Goal: Task Accomplishment & Management: Manage account settings

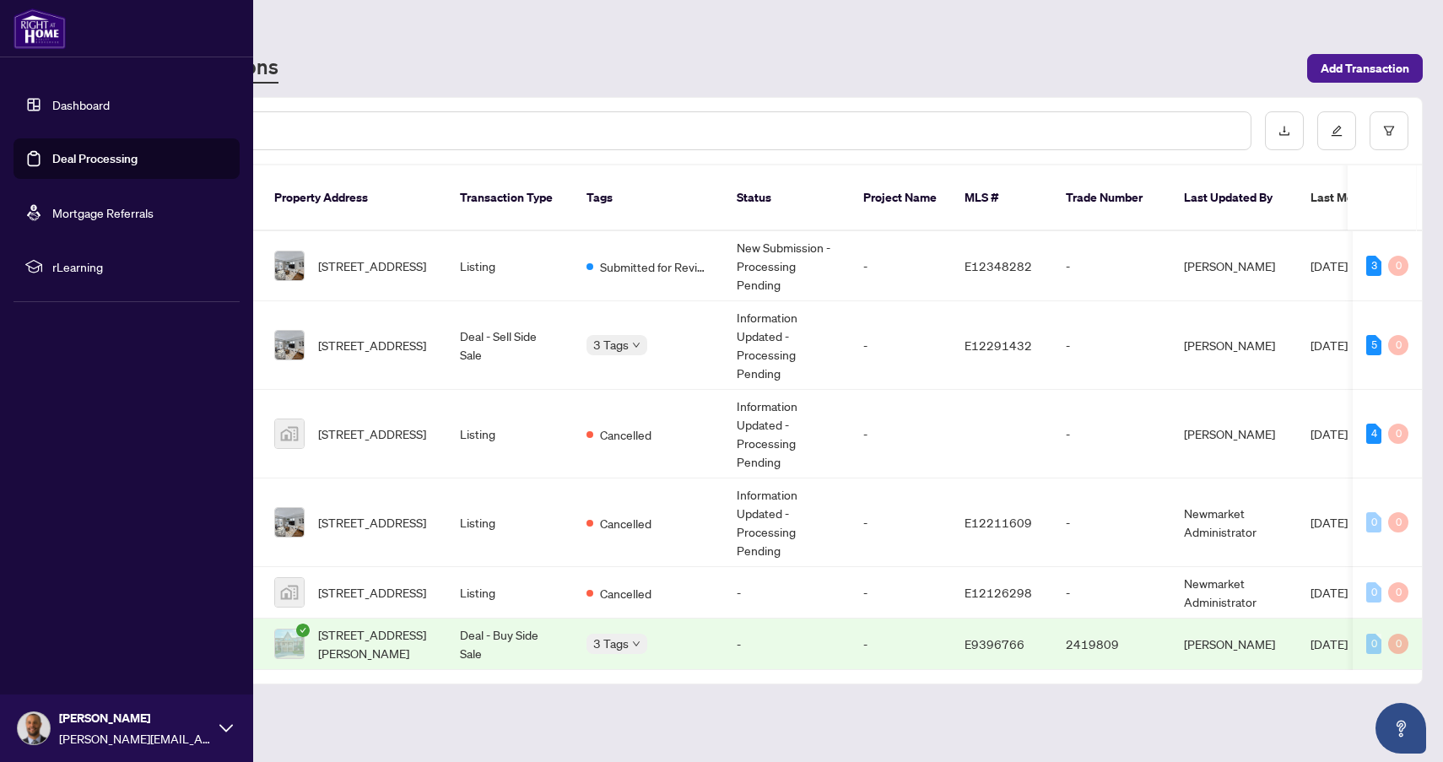
click at [75, 166] on link "Deal Processing" at bounding box center [94, 158] width 85 height 15
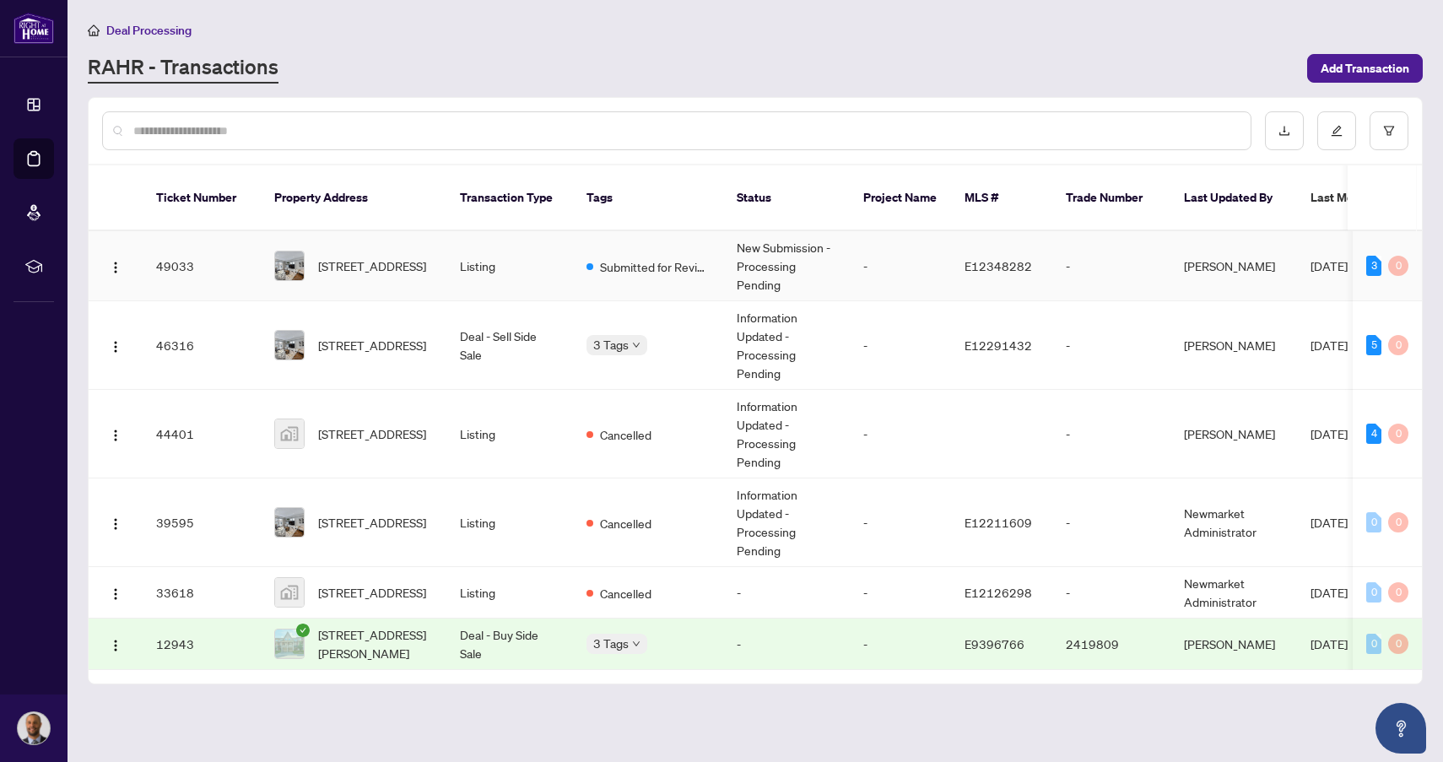
click at [553, 257] on td "Listing" at bounding box center [510, 266] width 127 height 70
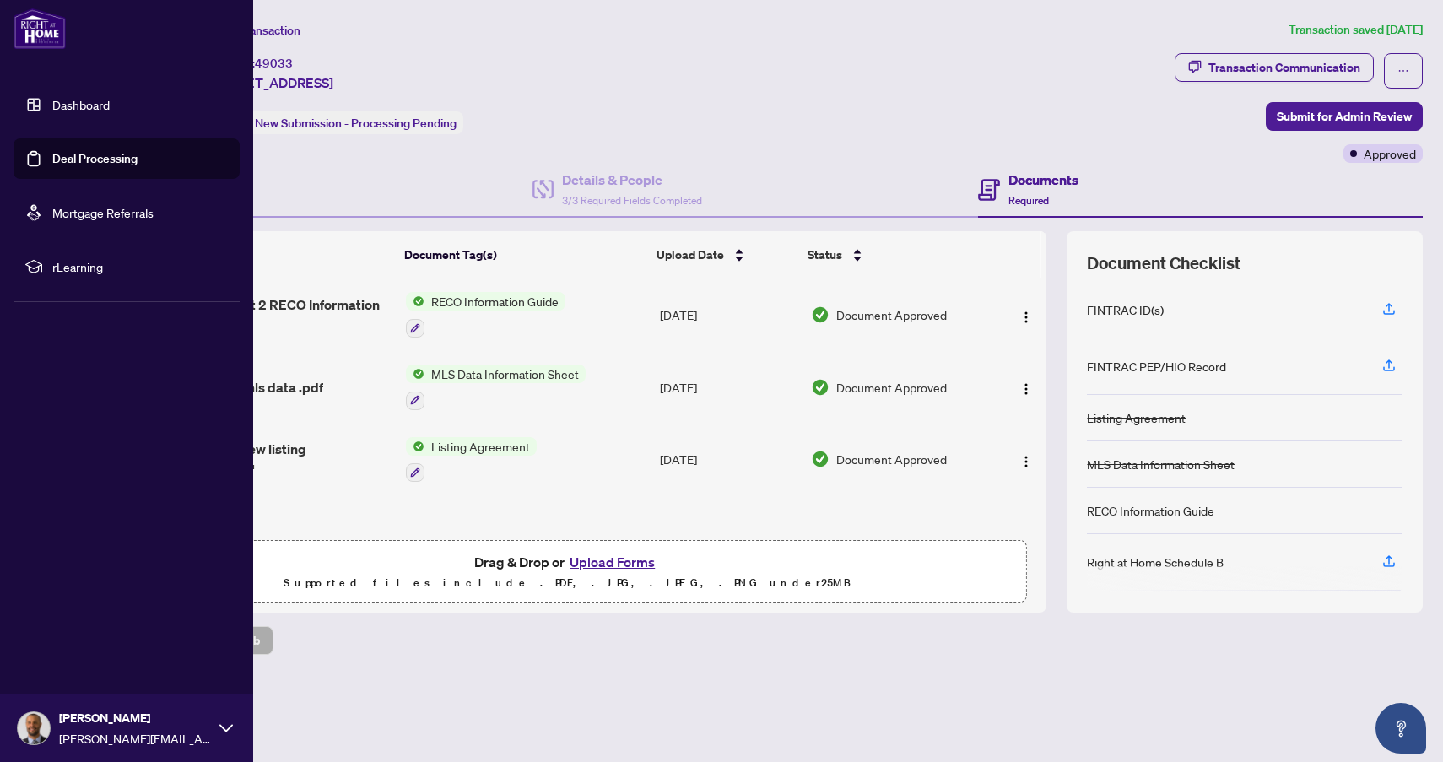
click at [79, 165] on link "Deal Processing" at bounding box center [94, 158] width 85 height 15
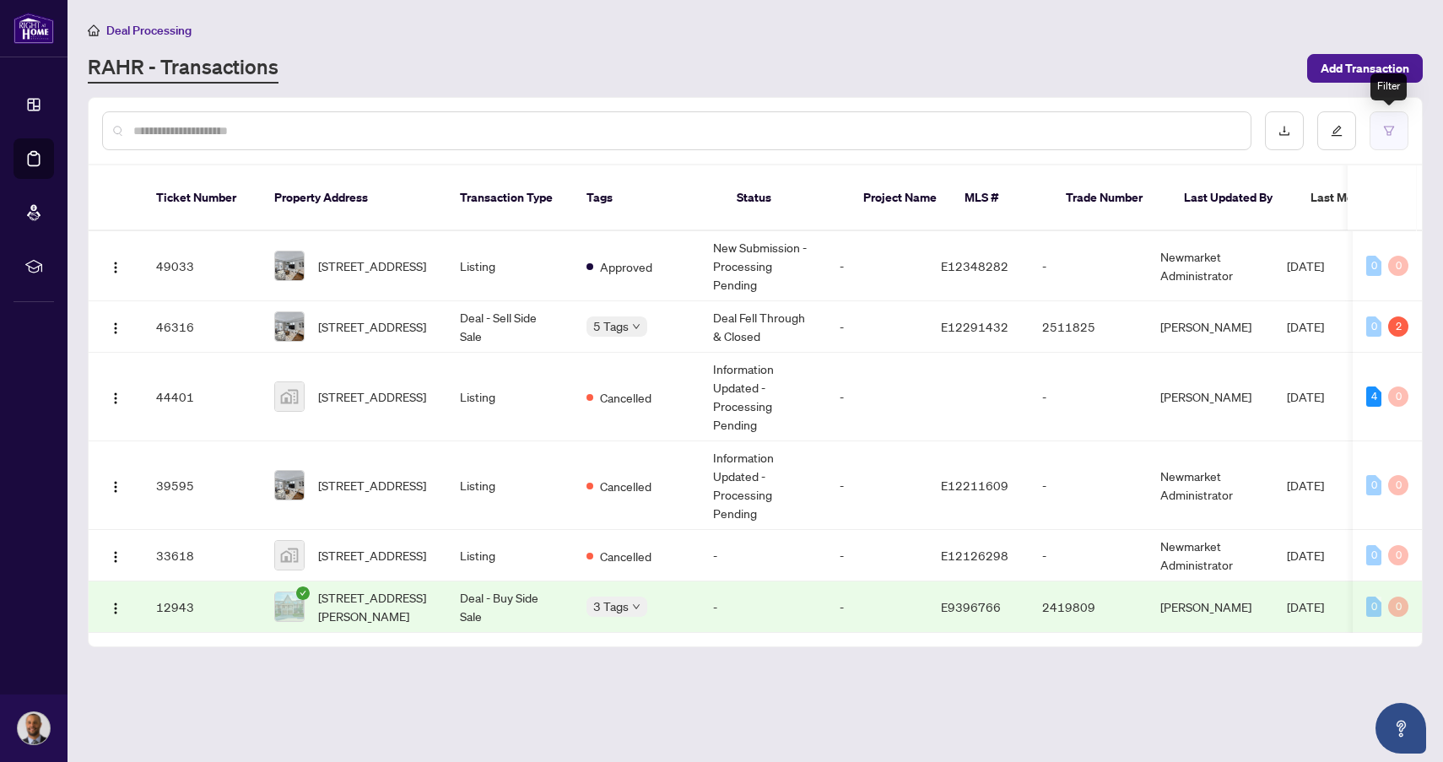
click at [1389, 127] on icon "filter" at bounding box center [1389, 131] width 12 height 12
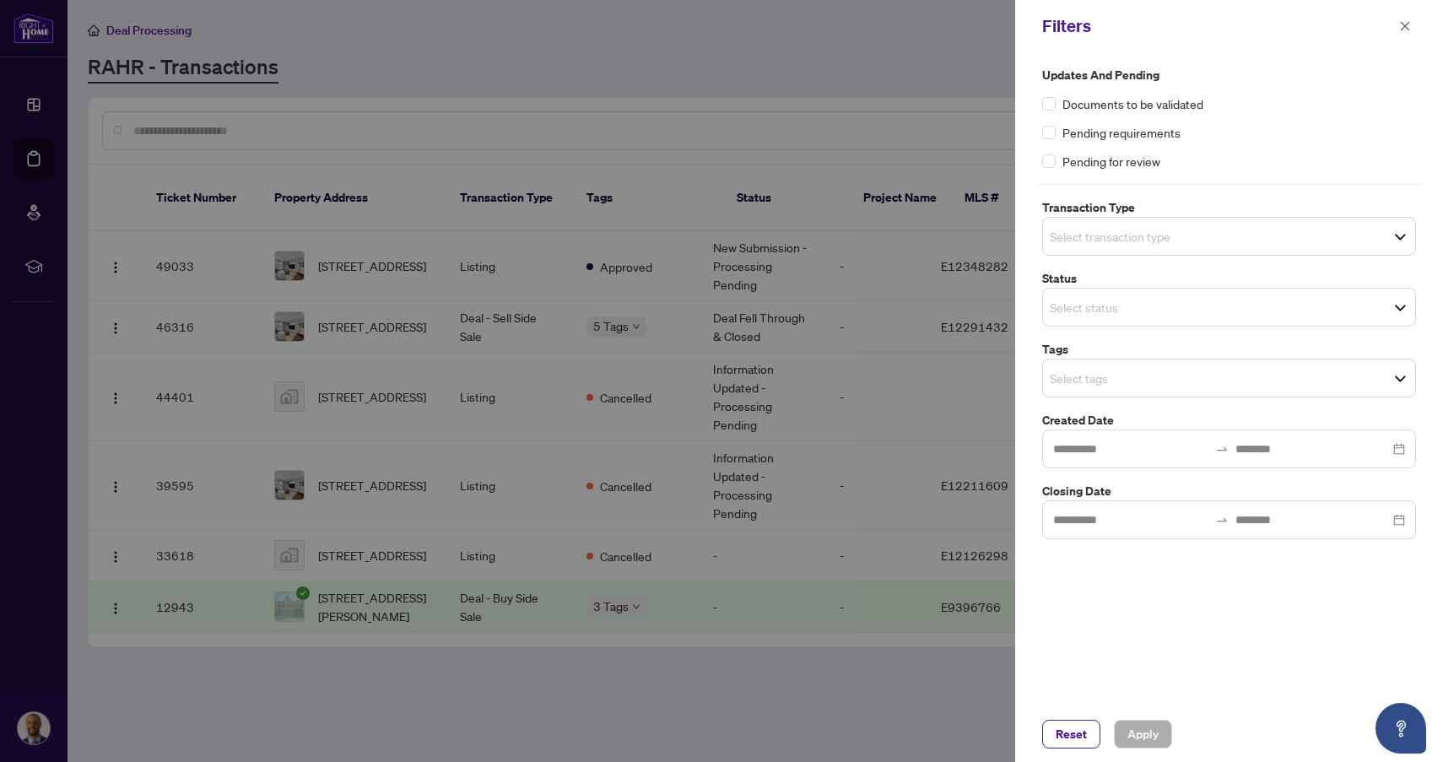
click at [1238, 233] on span "Select transaction type" at bounding box center [1229, 237] width 372 height 24
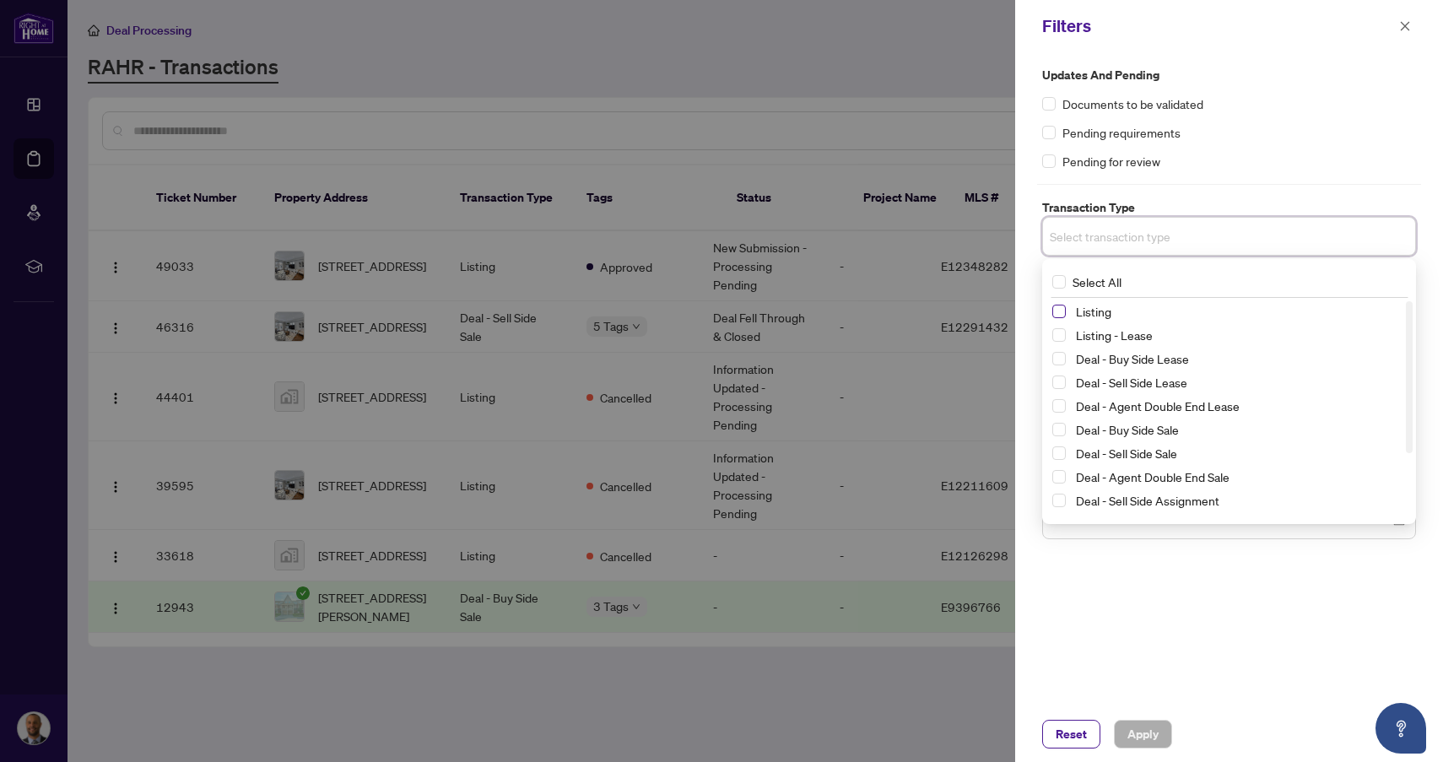
click at [1058, 314] on span "Select Listing" at bounding box center [1060, 312] width 14 height 14
click at [1276, 158] on div "Pending for review" at bounding box center [1229, 161] width 374 height 19
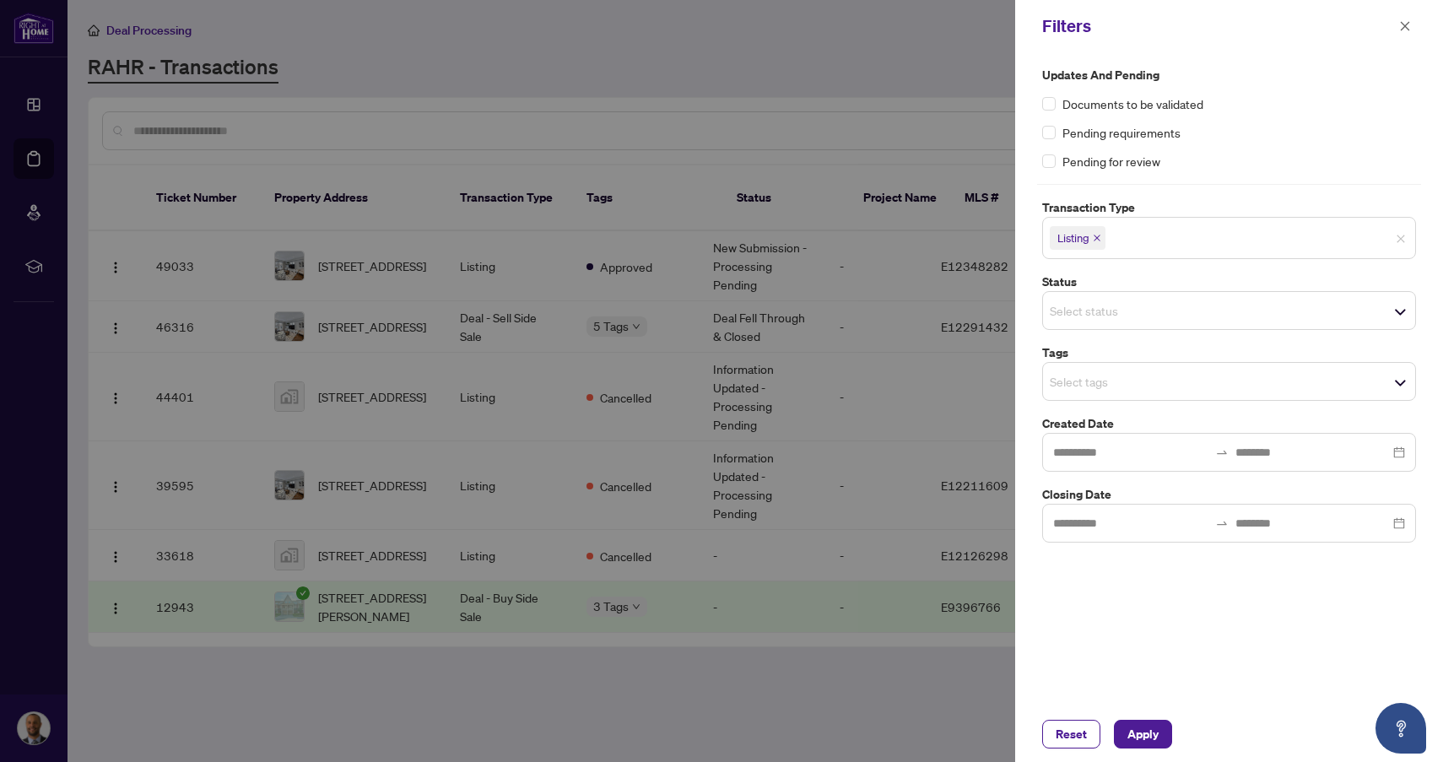
click at [1215, 337] on div "Updates and Pending Documents to be validated Pending requirements Pending for …" at bounding box center [1229, 304] width 384 height 477
click at [1217, 302] on span "Select status" at bounding box center [1229, 311] width 372 height 24
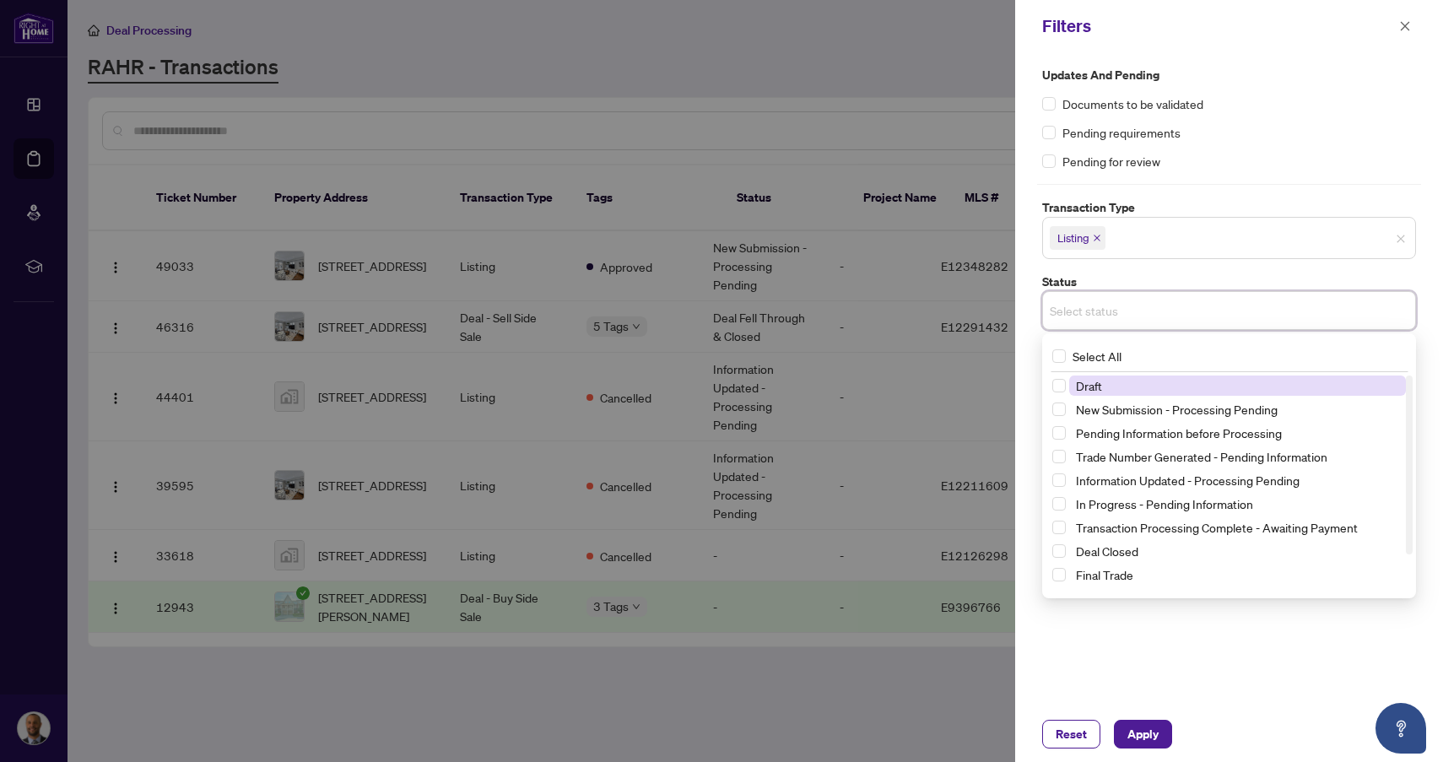
click at [1266, 182] on div "Updates and Pending Documents to be validated Pending requirements Pending for …" at bounding box center [1229, 304] width 384 height 477
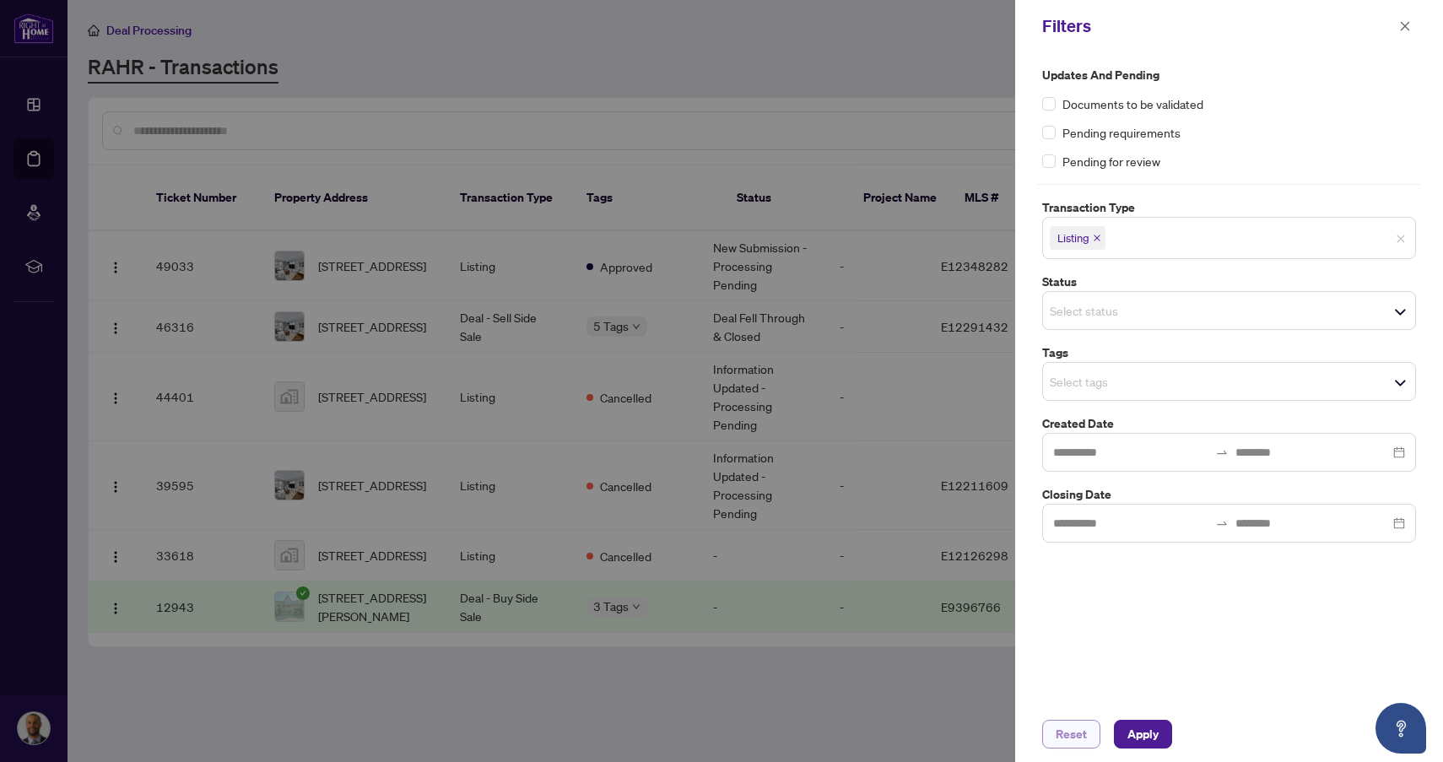
click at [1071, 739] on span "Reset" at bounding box center [1071, 734] width 31 height 27
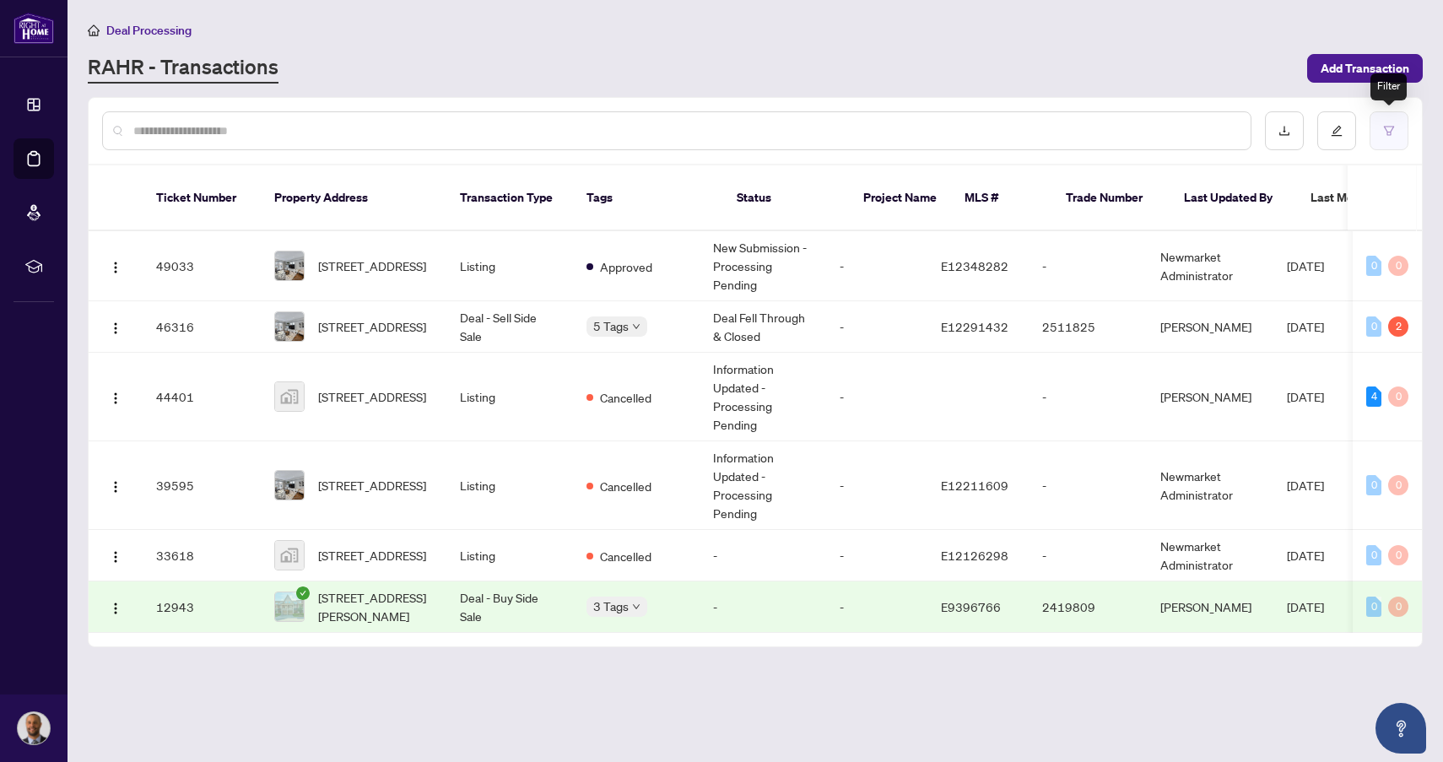
click at [1384, 130] on icon "filter" at bounding box center [1389, 131] width 12 height 12
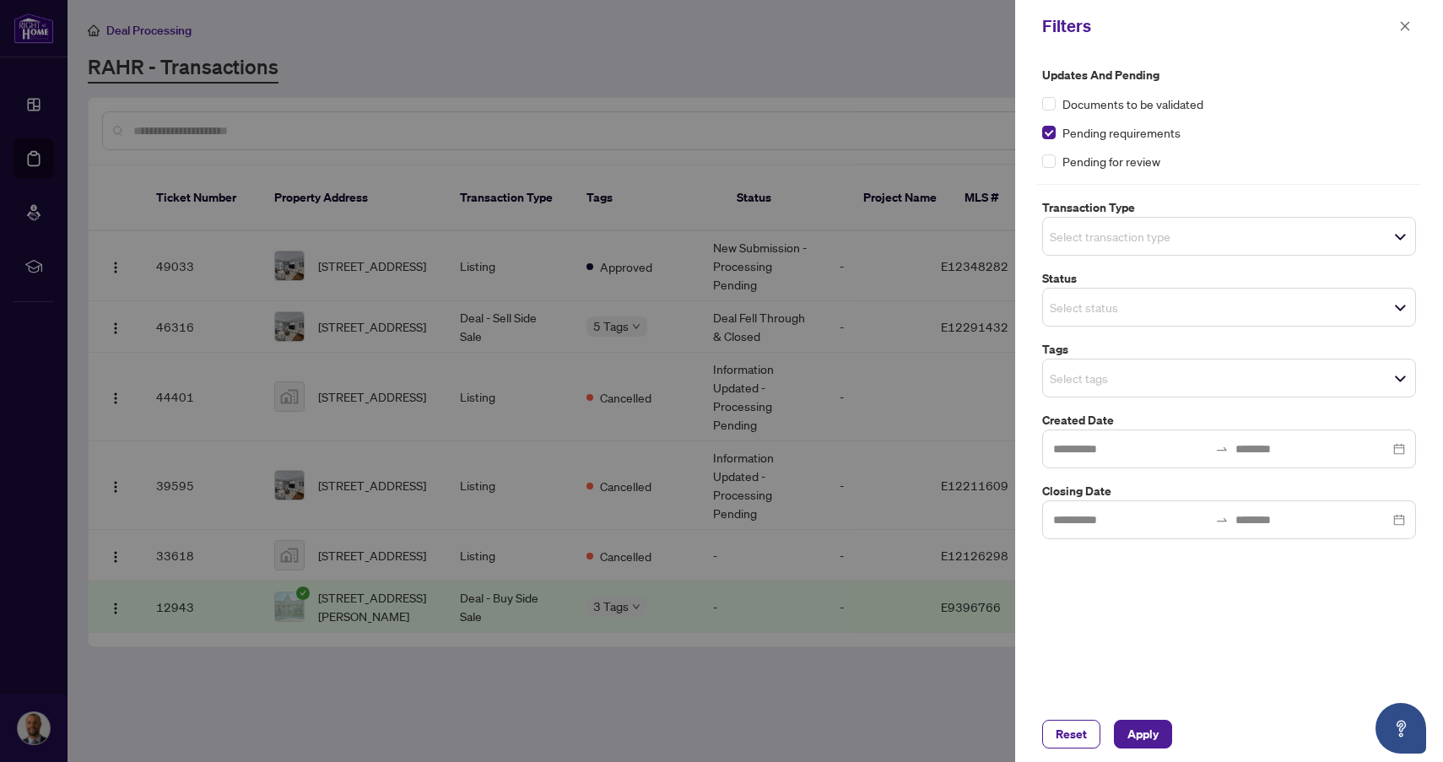
click at [1109, 241] on input "search" at bounding box center [1109, 236] width 118 height 20
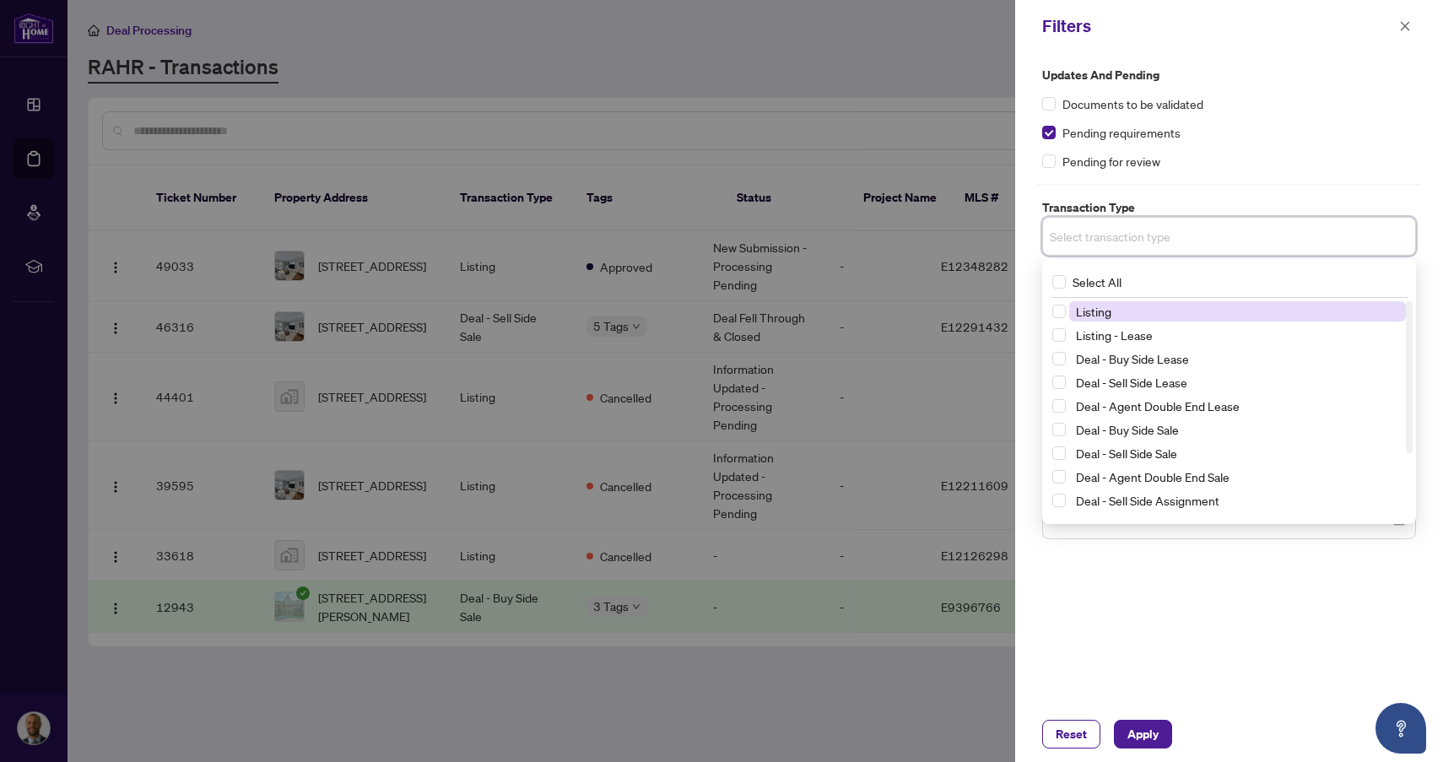
click at [1244, 160] on div "Pending for review" at bounding box center [1229, 161] width 374 height 19
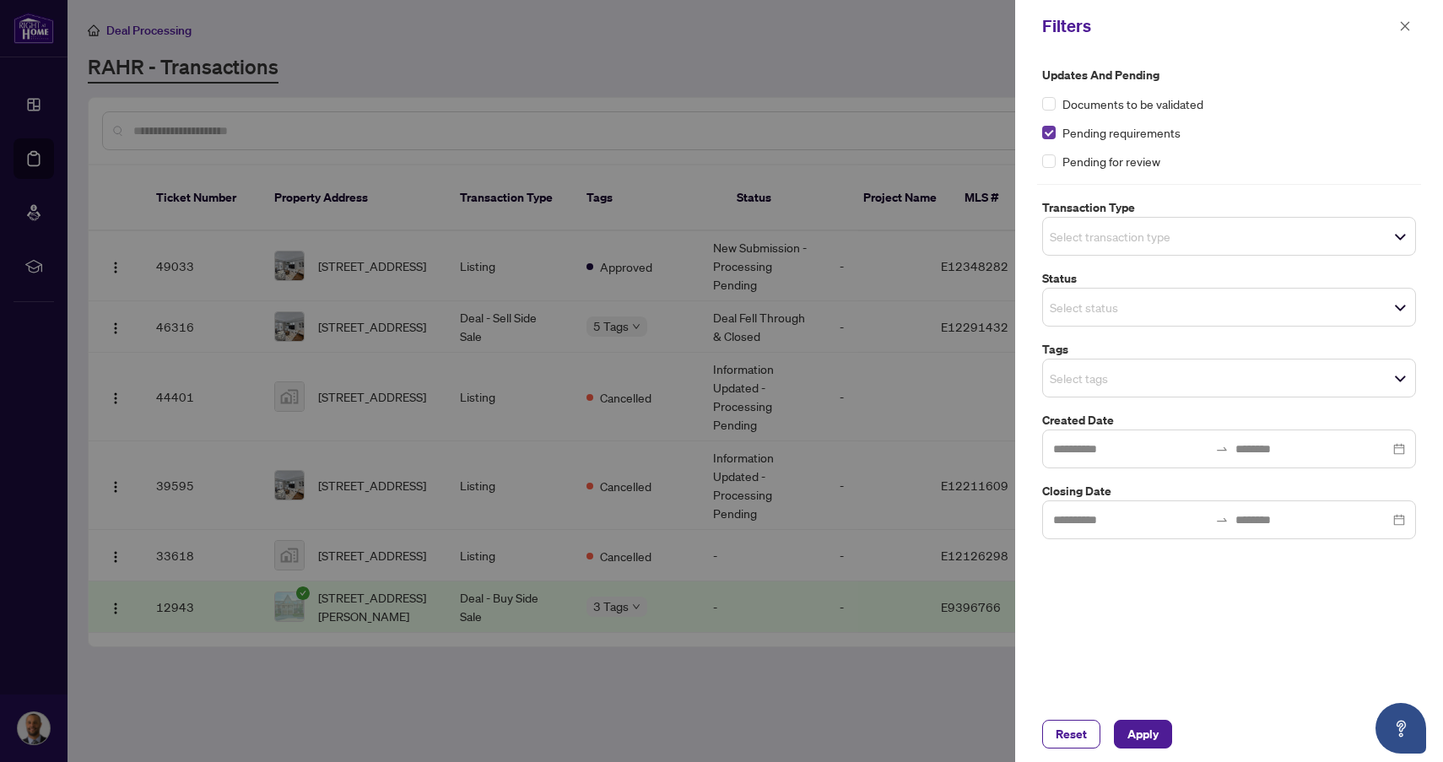
click at [1050, 135] on span at bounding box center [1049, 133] width 14 height 14
click at [1415, 25] on button "button" at bounding box center [1405, 26] width 22 height 20
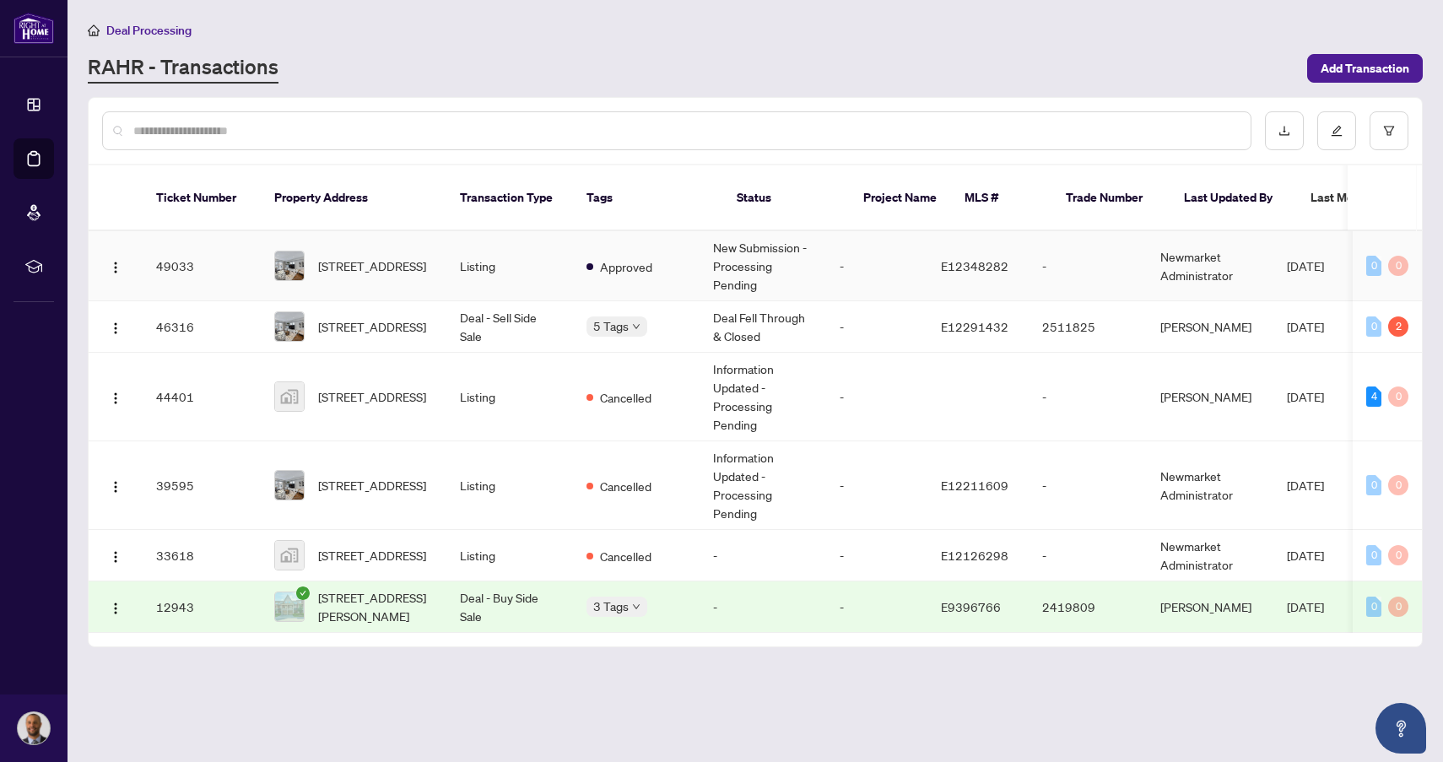
click at [506, 260] on td "Listing" at bounding box center [510, 266] width 127 height 70
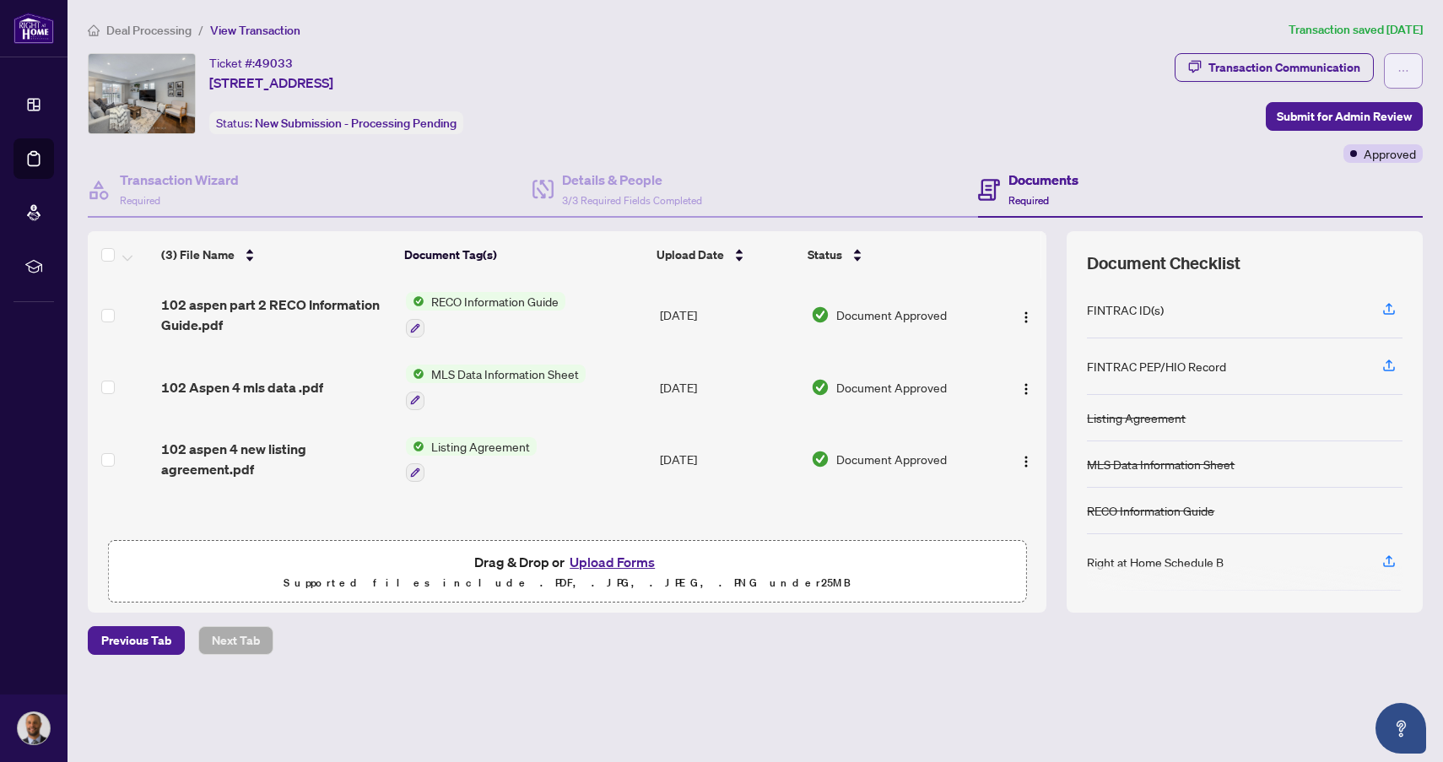
click at [1408, 72] on icon "ellipsis" at bounding box center [1404, 71] width 12 height 12
click at [1074, 108] on div "Ticket #: 49033 [STREET_ADDRESS] Status: New Submission - Processing Pending" at bounding box center [628, 93] width 1080 height 81
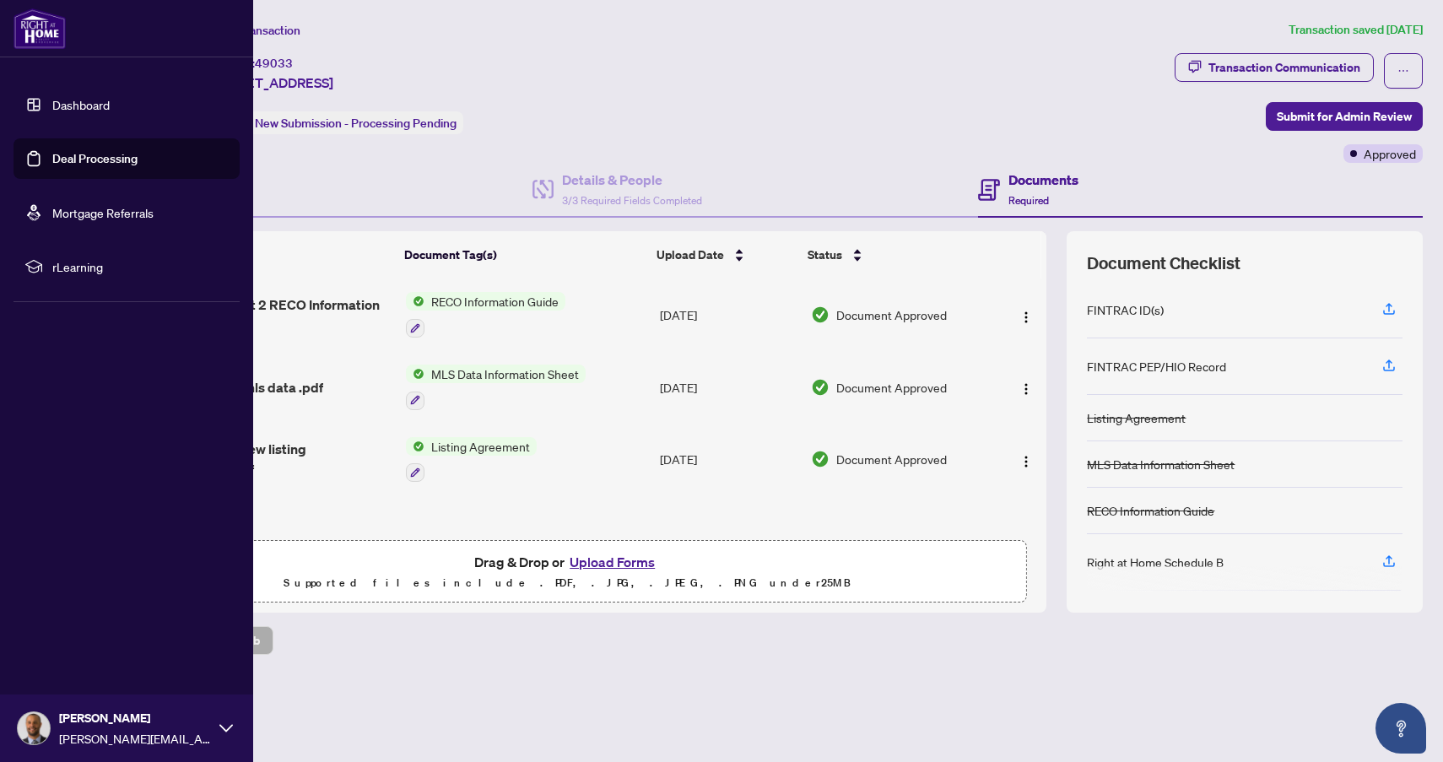
click at [126, 161] on link "Deal Processing" at bounding box center [94, 158] width 85 height 15
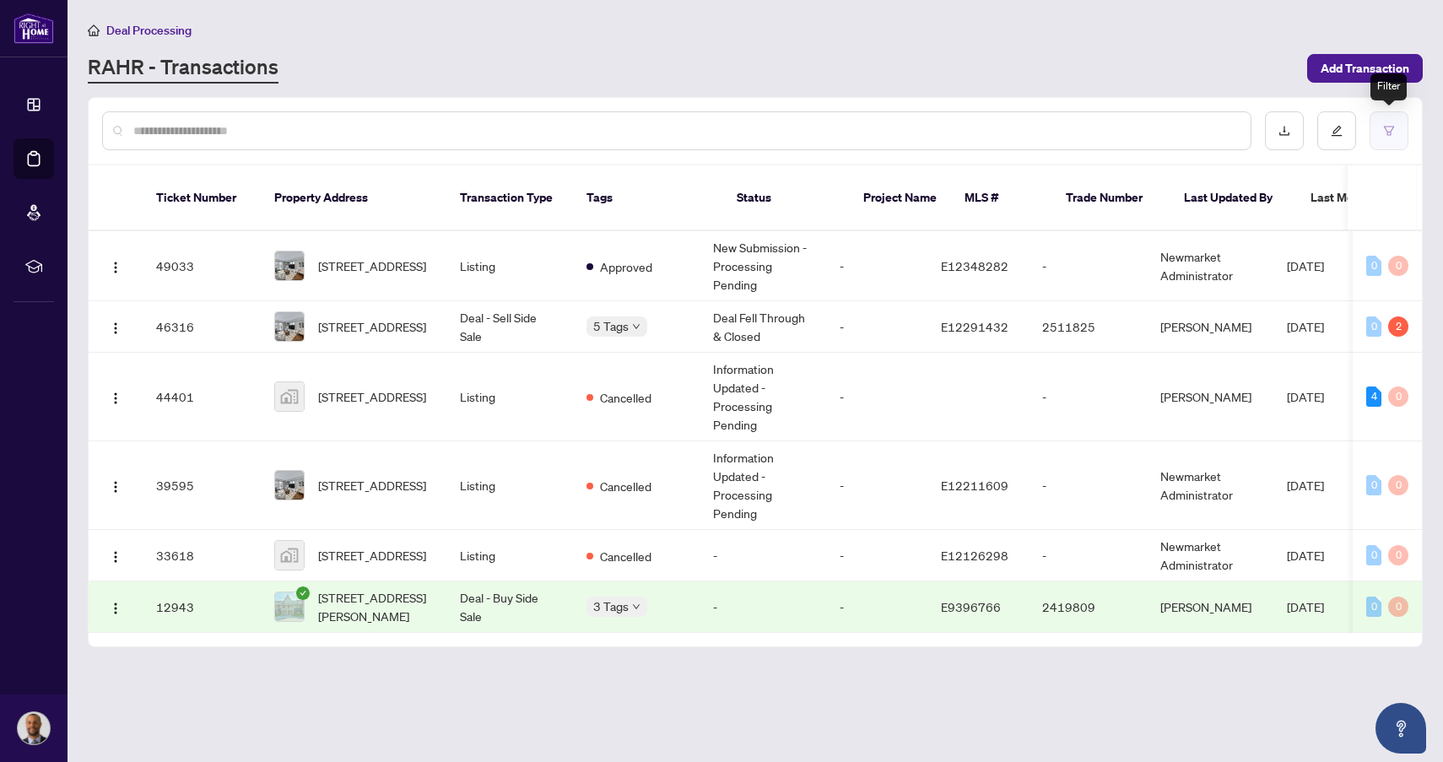
click at [1389, 137] on button "button" at bounding box center [1389, 130] width 39 height 39
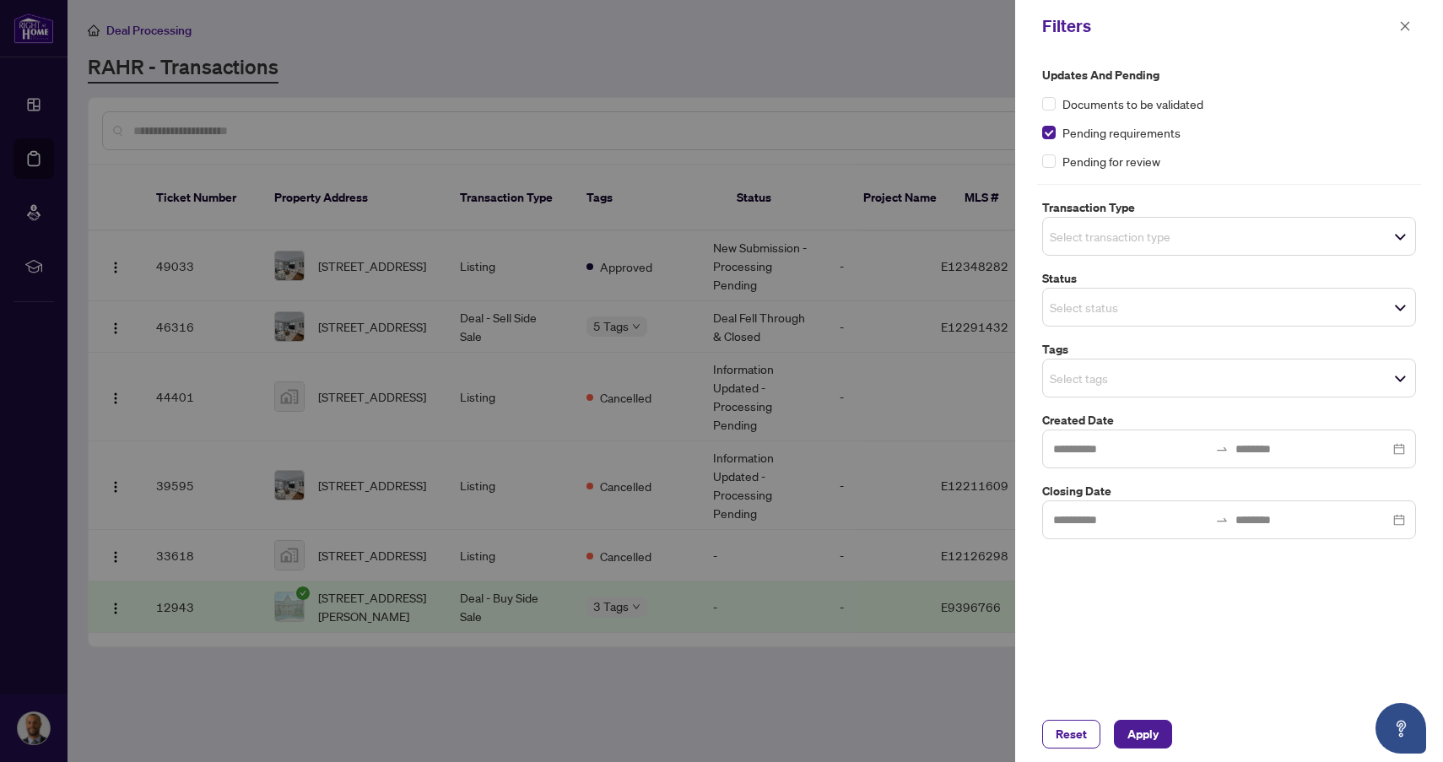
click at [1248, 238] on span "Select transaction type" at bounding box center [1229, 237] width 372 height 24
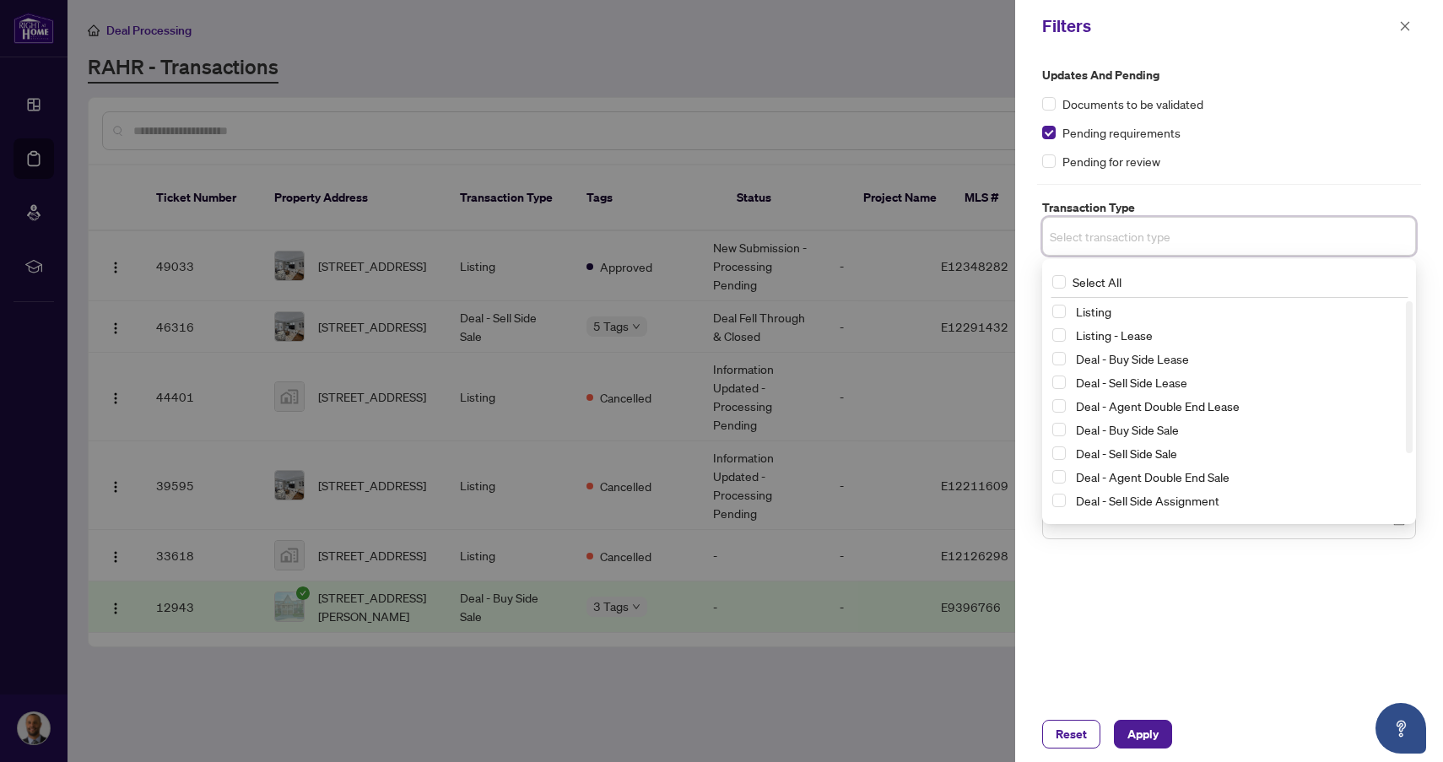
click at [1068, 310] on div "Listing" at bounding box center [1230, 311] width 354 height 20
click at [1065, 314] on span "Select Listing" at bounding box center [1060, 312] width 14 height 14
click at [1367, 187] on div "Updates and Pending Documents to be validated Pending requirements Pending for …" at bounding box center [1229, 304] width 384 height 477
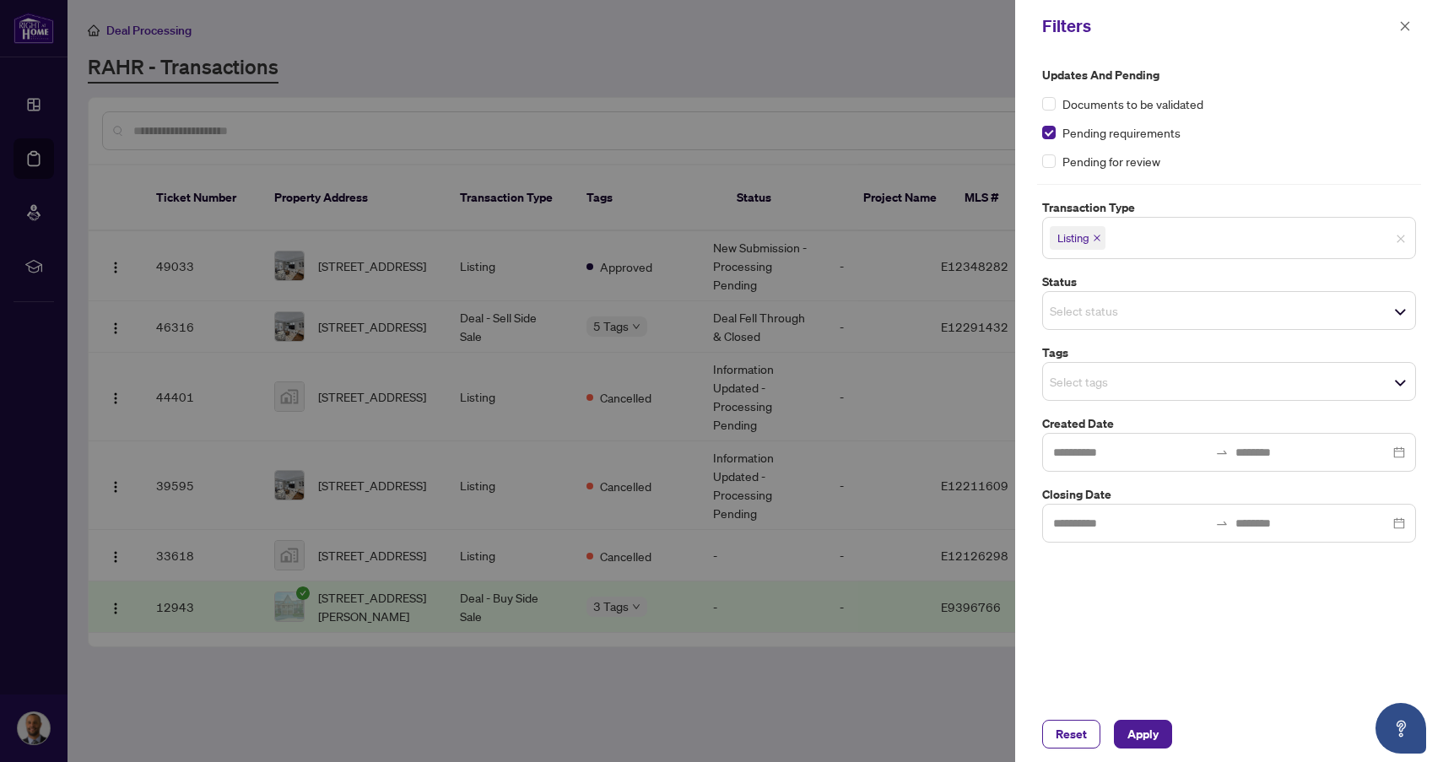
click at [1168, 308] on input "search" at bounding box center [1109, 310] width 118 height 20
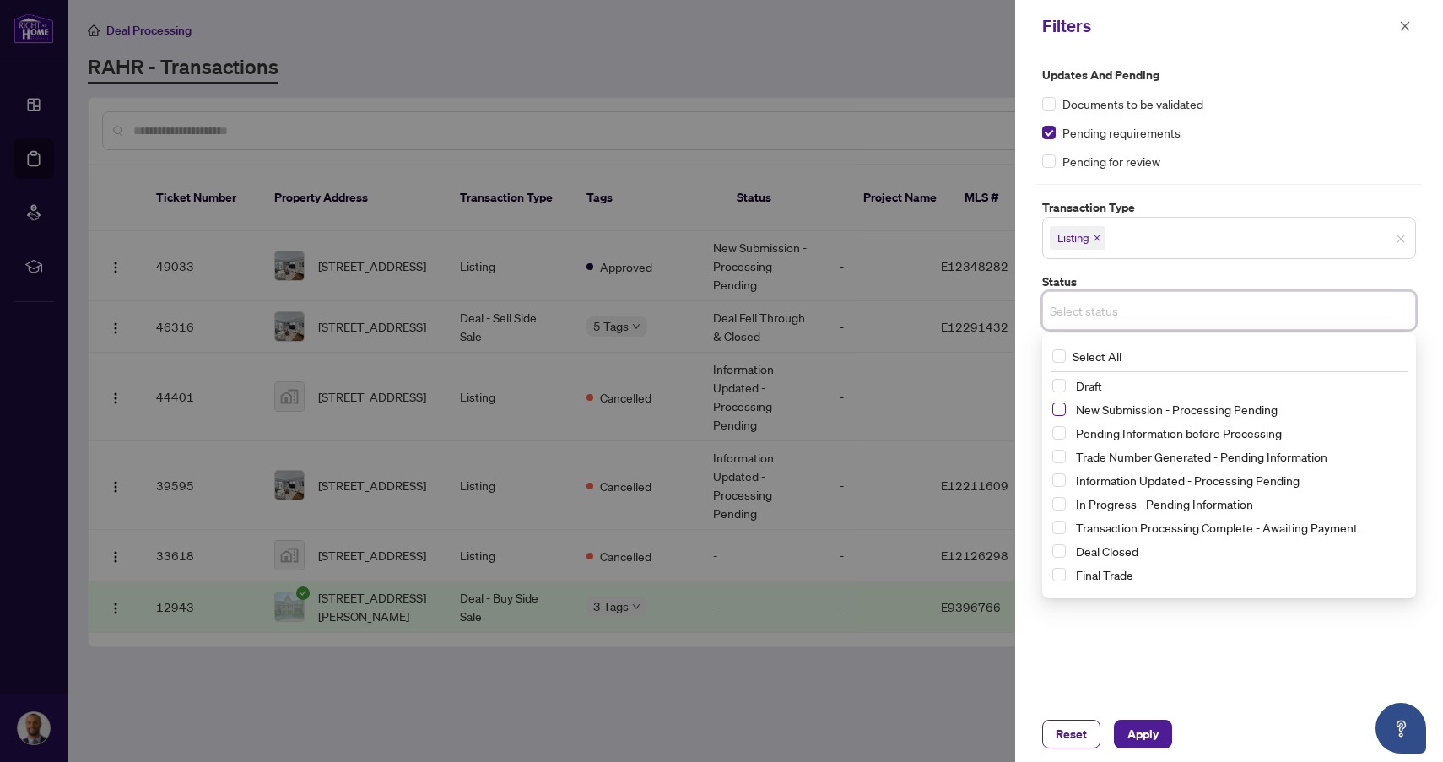
click at [1059, 408] on span "Select New Submission - Processing Pending" at bounding box center [1060, 410] width 14 height 14
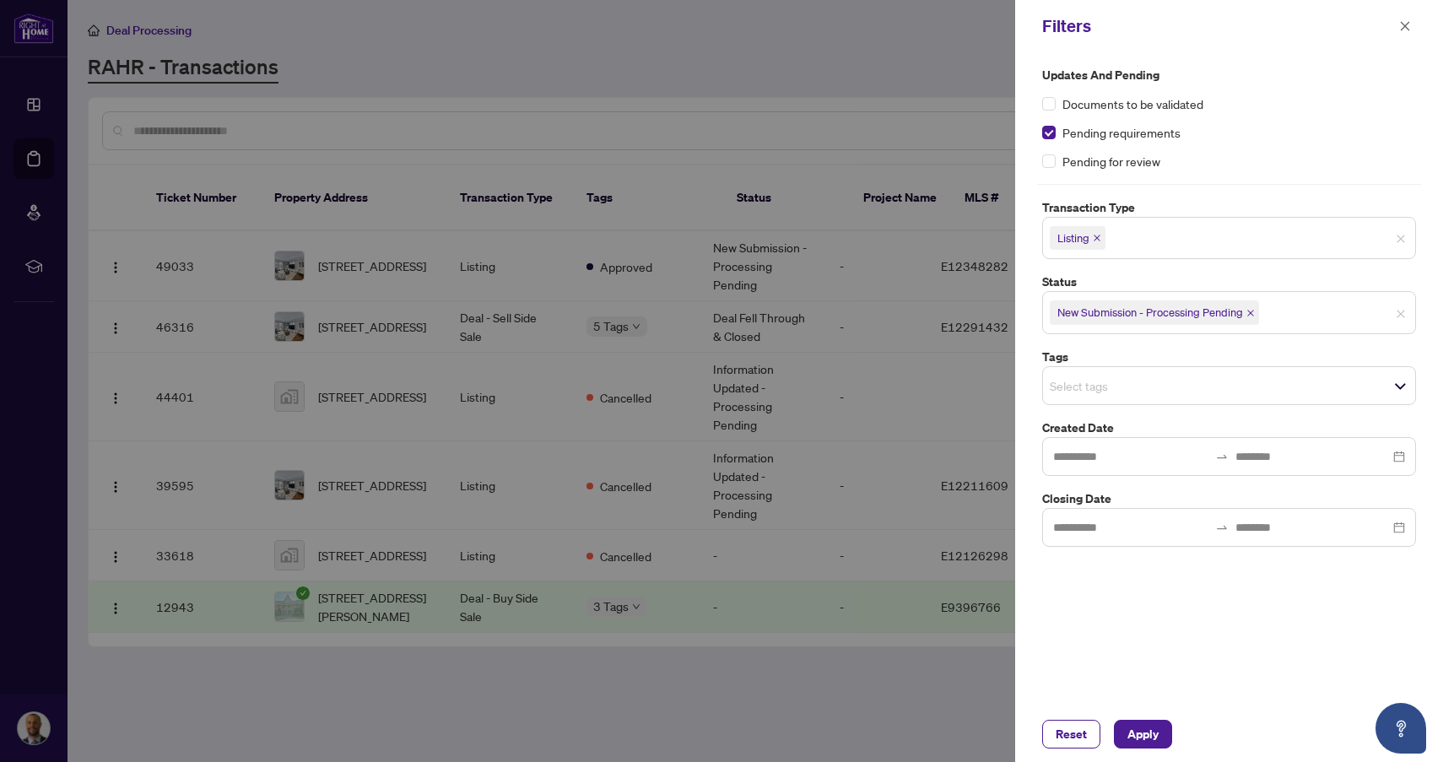
click at [1290, 279] on label "Status" at bounding box center [1229, 282] width 374 height 19
click at [1154, 379] on input "search" at bounding box center [1109, 386] width 118 height 20
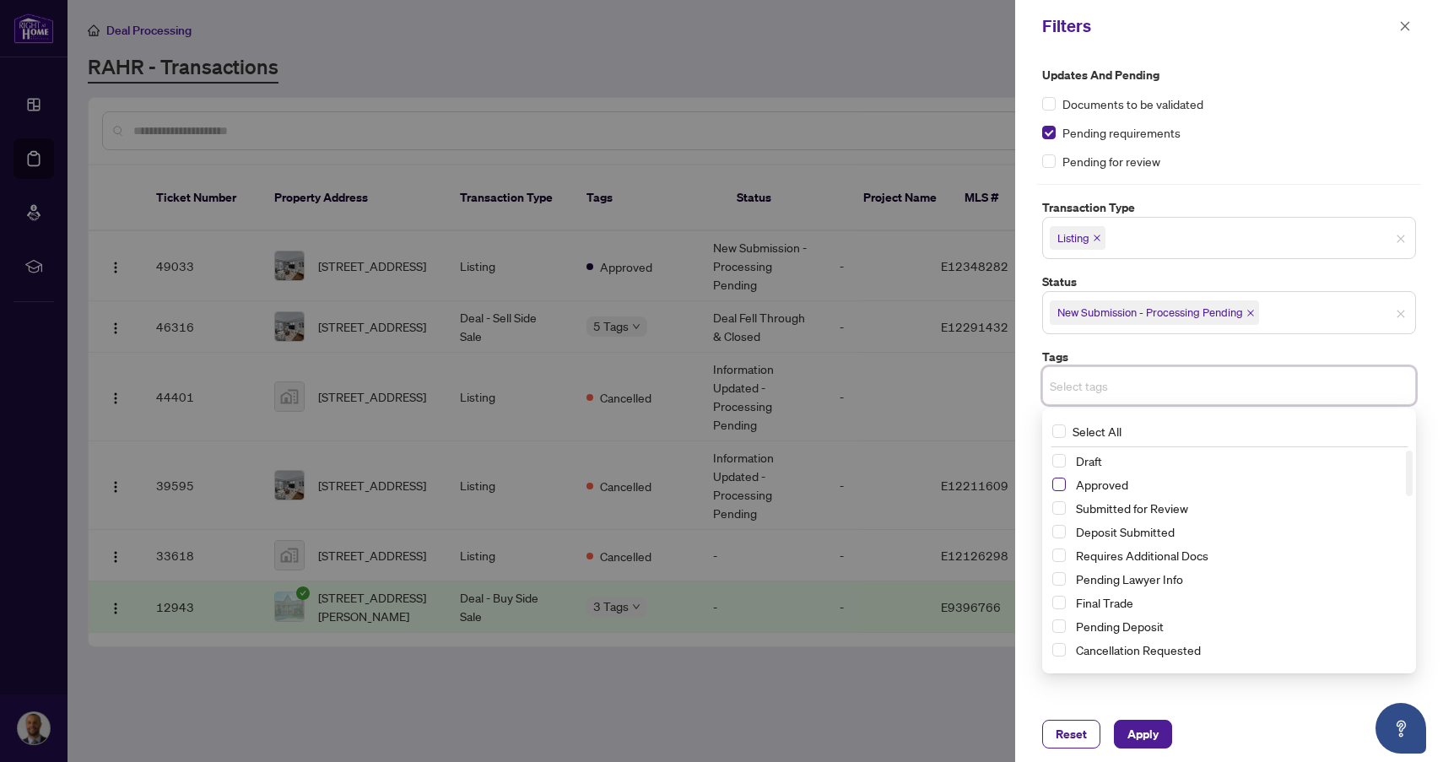
click at [1058, 481] on span "Select Approved" at bounding box center [1060, 485] width 14 height 14
click at [1258, 344] on div "Updates and Pending Documents to be validated Pending requirements Pending for …" at bounding box center [1229, 308] width 384 height 485
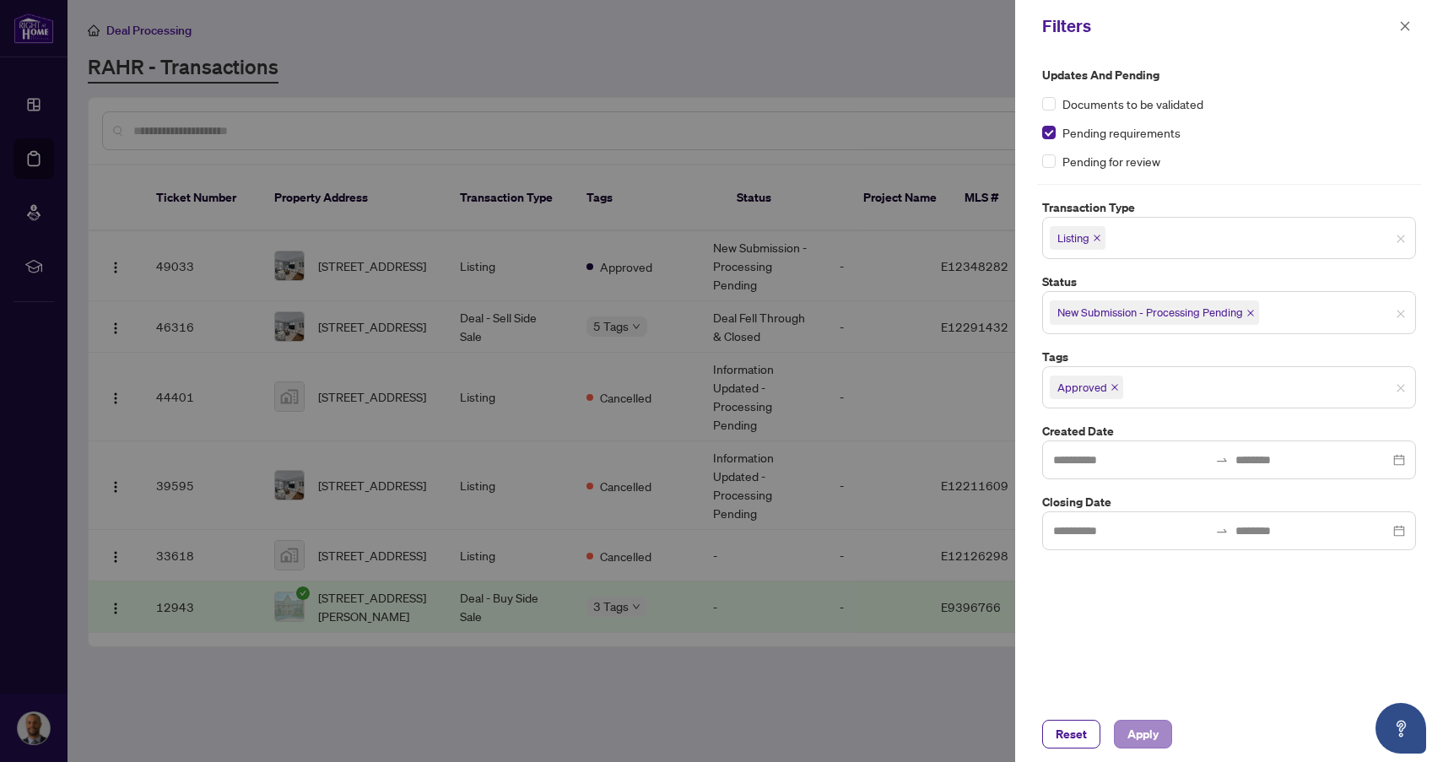
click at [1140, 744] on span "Apply" at bounding box center [1143, 734] width 31 height 27
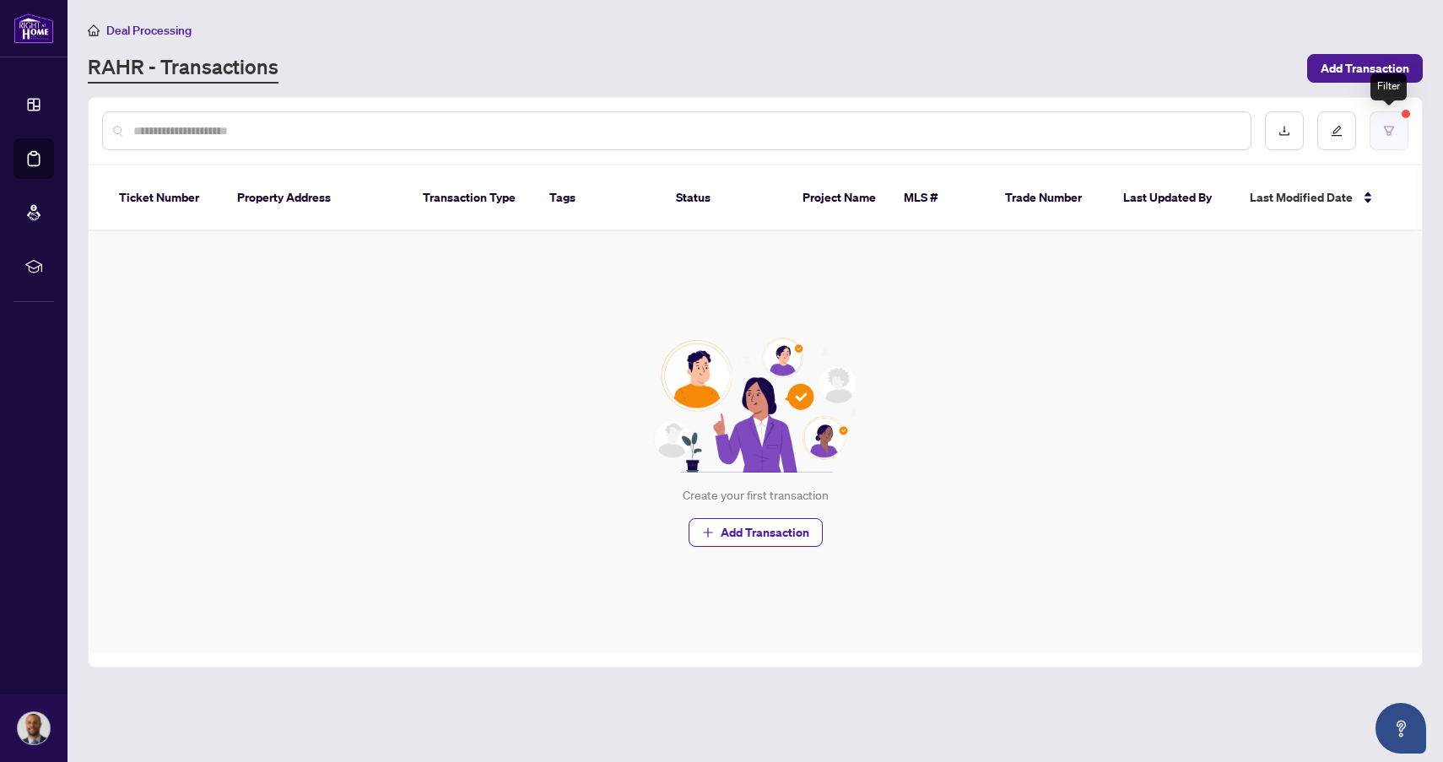
click at [1392, 129] on icon "filter" at bounding box center [1389, 130] width 10 height 9
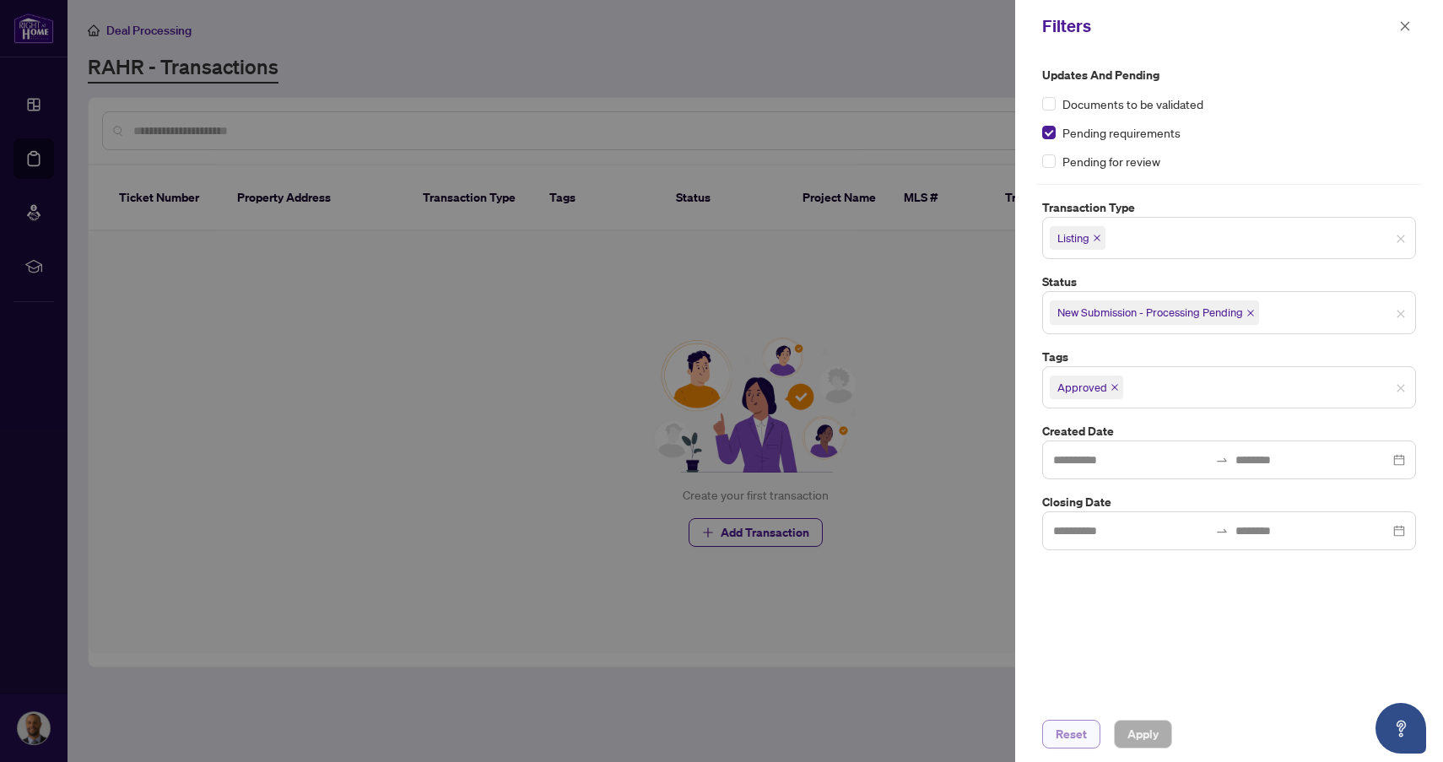
click at [1074, 740] on span "Reset" at bounding box center [1071, 734] width 31 height 27
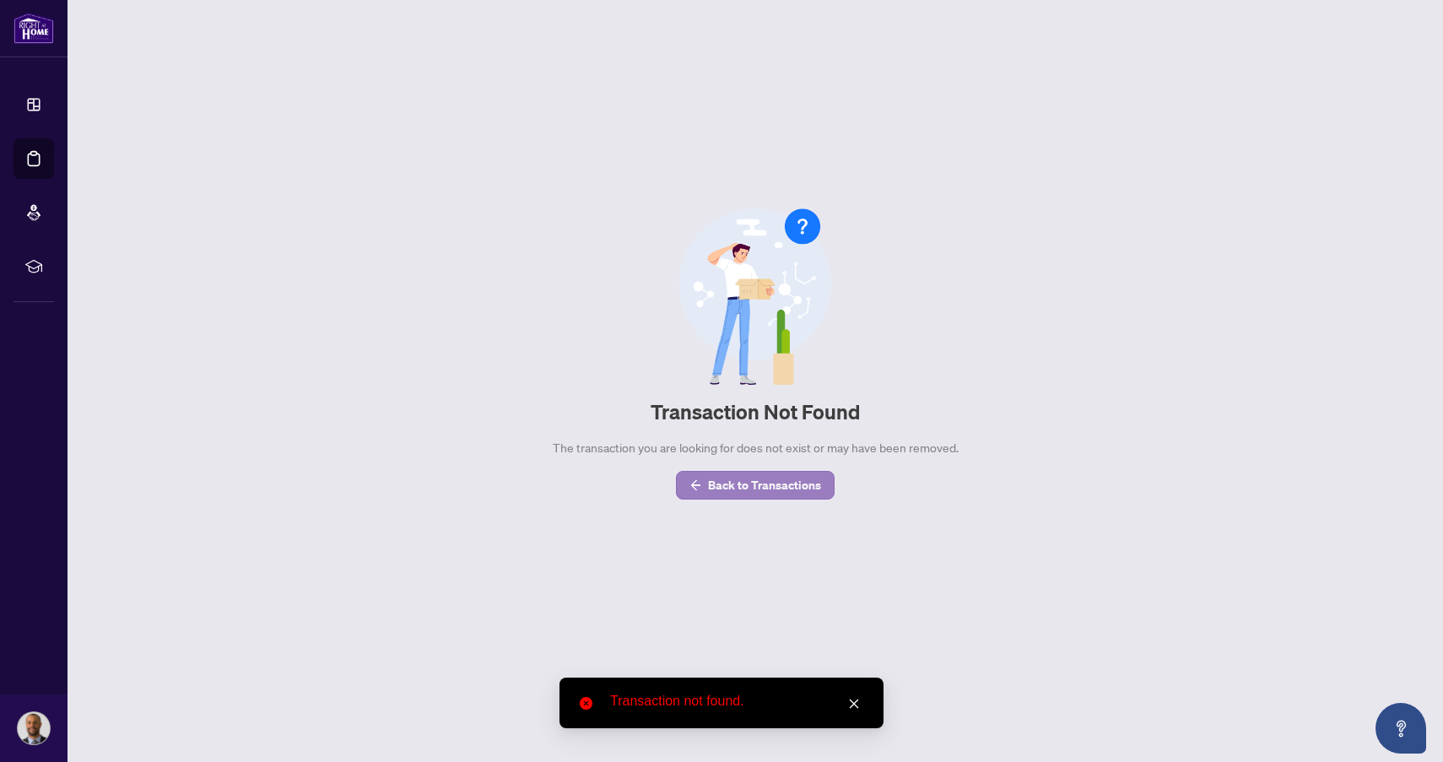
click at [750, 496] on span "Back to Transactions" at bounding box center [764, 485] width 113 height 27
